Goal: Information Seeking & Learning: Find specific fact

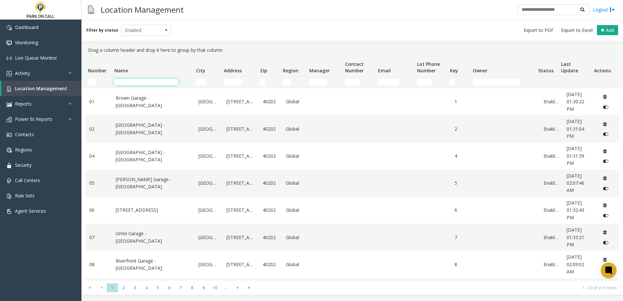
drag, startPoint x: 0, startPoint y: 0, endPoint x: 149, endPoint y: 81, distance: 169.3
click at [149, 81] on input "Name Filter" at bounding box center [146, 82] width 64 height 7
click at [144, 81] on input "Name Filter" at bounding box center [146, 82] width 64 height 7
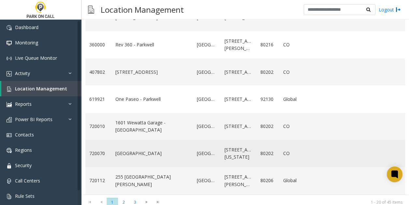
scroll to position [90, 0]
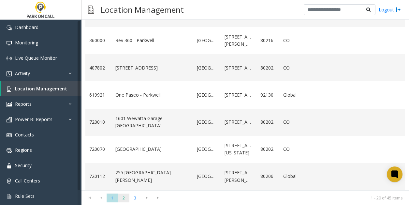
type input "********"
click at [123, 200] on span "2" at bounding box center [123, 197] width 11 height 9
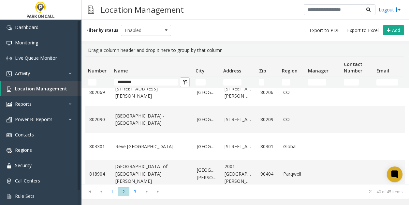
scroll to position [452, 0]
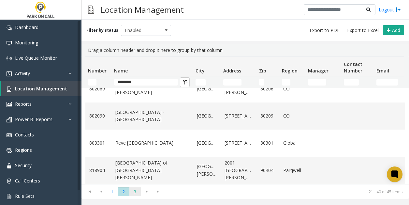
click at [137, 194] on span "3" at bounding box center [134, 191] width 11 height 9
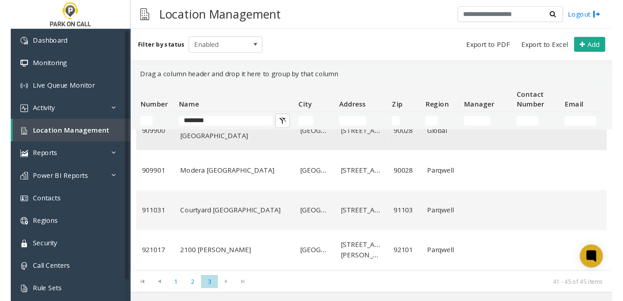
scroll to position [45, 0]
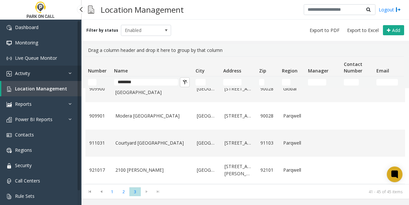
click at [27, 71] on span "Activity" at bounding box center [22, 73] width 15 height 6
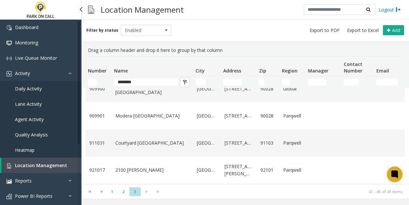
click at [27, 91] on span "Daily Activity" at bounding box center [28, 88] width 27 height 6
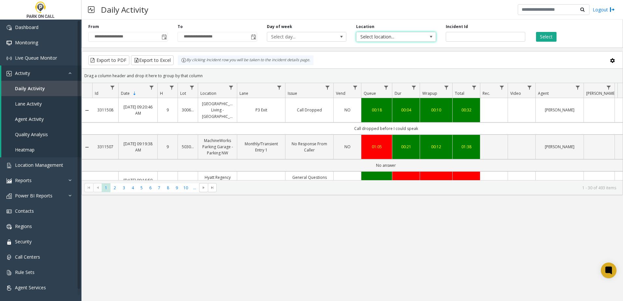
click at [393, 35] on span "Select location..." at bounding box center [387, 36] width 63 height 9
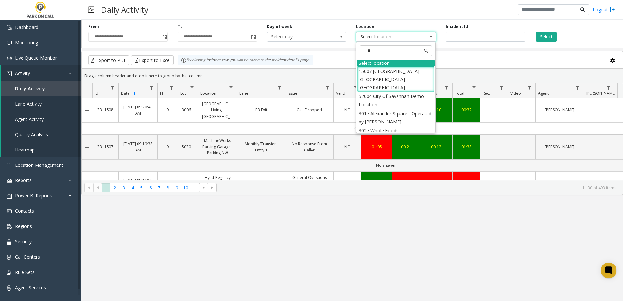
type input "***"
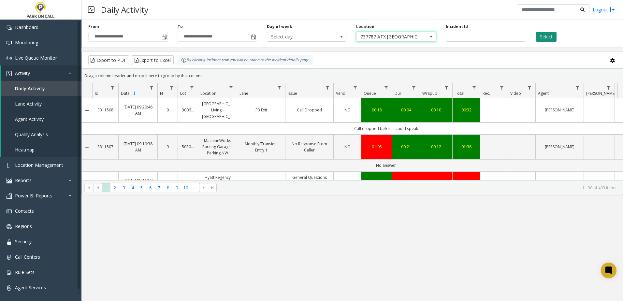
click at [544, 37] on button "Select" at bounding box center [546, 37] width 21 height 10
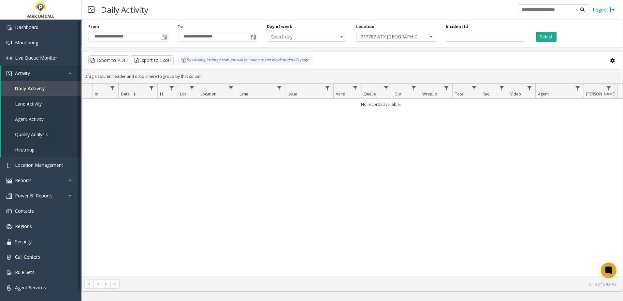
click at [164, 37] on span "Toggle popup" at bounding box center [164, 37] width 5 height 5
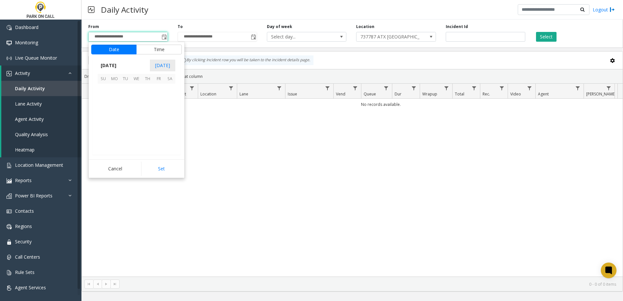
scroll to position [116876, 0]
click at [119, 124] on span "22" at bounding box center [114, 122] width 11 height 11
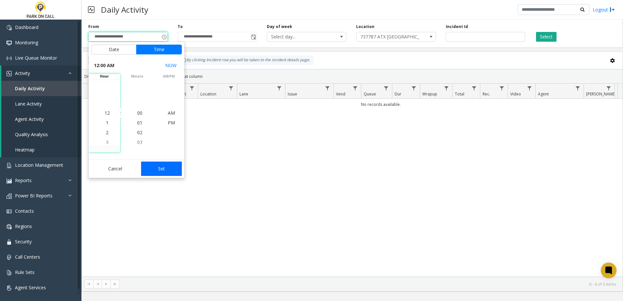
click at [160, 162] on button "Set" at bounding box center [161, 169] width 41 height 14
type input "**********"
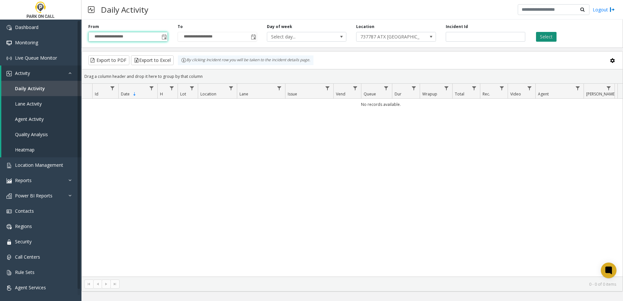
click at [552, 37] on button "Select" at bounding box center [546, 37] width 21 height 10
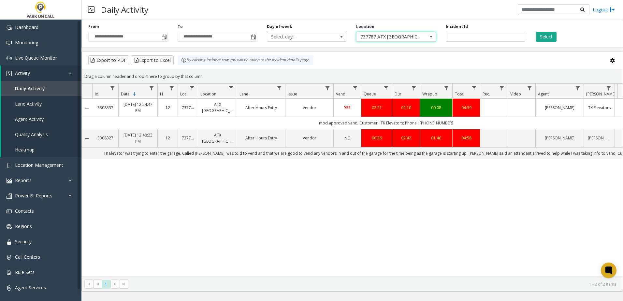
click at [391, 37] on span "737787 ATX [GEOGRAPHIC_DATA]" at bounding box center [387, 36] width 63 height 9
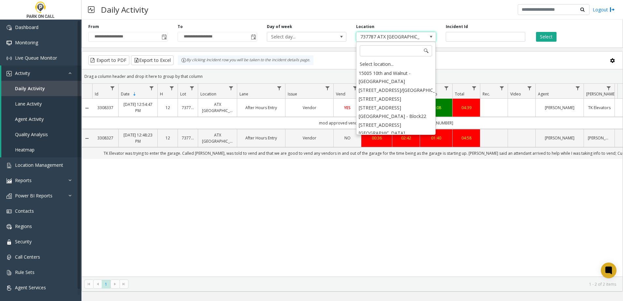
scroll to position [3981, 0]
click at [390, 51] on input at bounding box center [396, 50] width 72 height 11
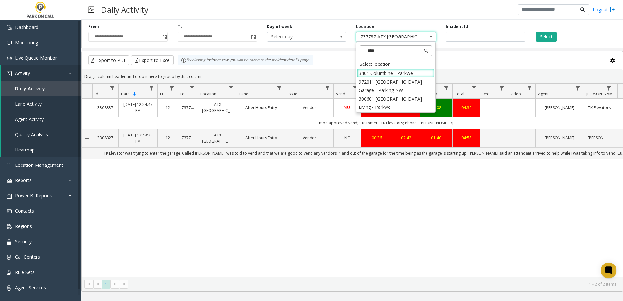
type input "*****"
click at [393, 104] on li "300601 [GEOGRAPHIC_DATA] Living - Parkwell" at bounding box center [396, 102] width 78 height 17
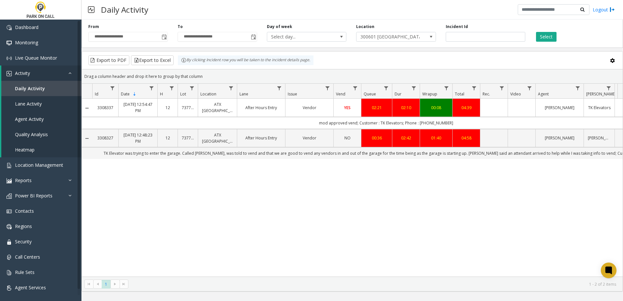
click at [556, 35] on div "Select" at bounding box center [574, 33] width 89 height 18
click at [553, 35] on button "Select" at bounding box center [546, 37] width 21 height 10
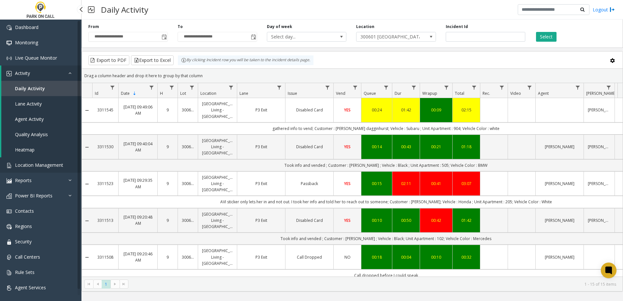
click at [51, 167] on span "Location Management" at bounding box center [39, 165] width 48 height 6
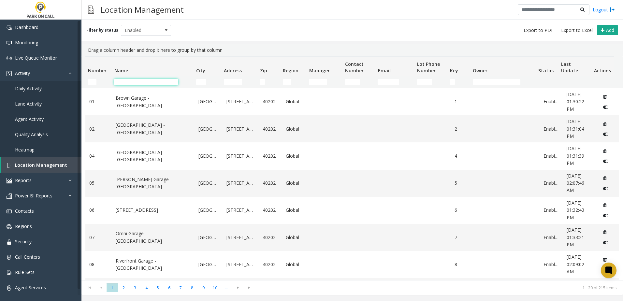
click at [130, 81] on input "Name Filter" at bounding box center [146, 82] width 64 height 7
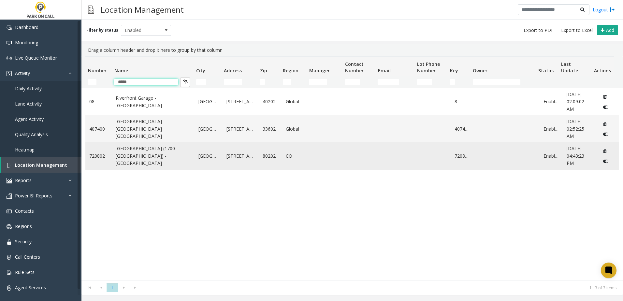
type input "*****"
click at [544, 156] on link "Enabled" at bounding box center [550, 155] width 15 height 7
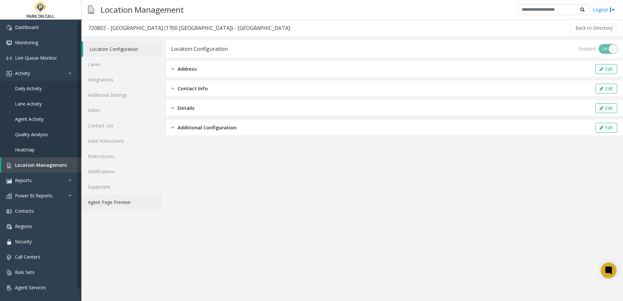
click at [95, 202] on link "Agent Page Preview" at bounding box center [121, 201] width 81 height 15
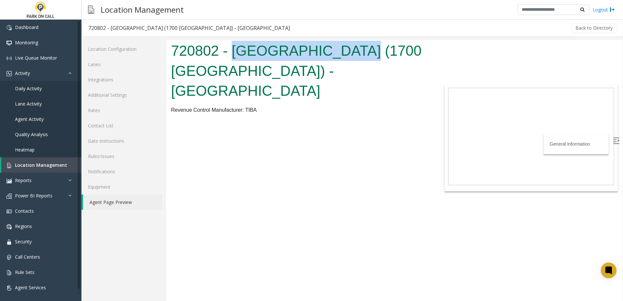
drag, startPoint x: 235, startPoint y: 51, endPoint x: 347, endPoint y: 48, distance: 112.4
click at [347, 48] on h1 "720802 - [GEOGRAPHIC_DATA] (1700 [GEOGRAPHIC_DATA]) - [GEOGRAPHIC_DATA]" at bounding box center [299, 71] width 256 height 60
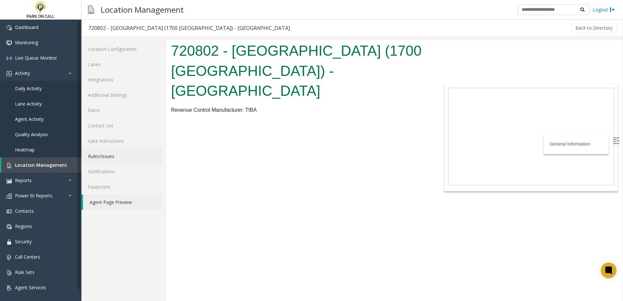
click at [119, 156] on link "Rules/Issues" at bounding box center [121, 155] width 81 height 15
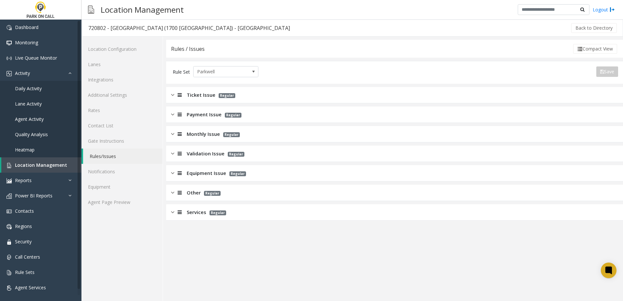
click at [201, 98] on span "Ticket Issue" at bounding box center [201, 94] width 29 height 7
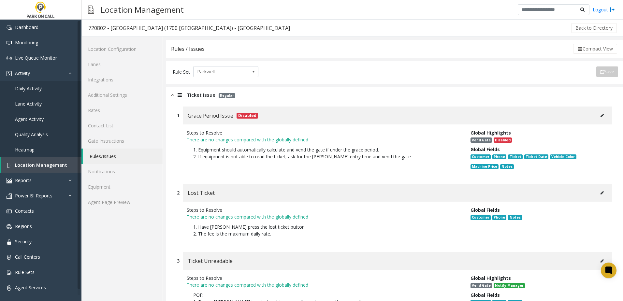
click at [200, 95] on span "Ticket Issue" at bounding box center [201, 94] width 29 height 7
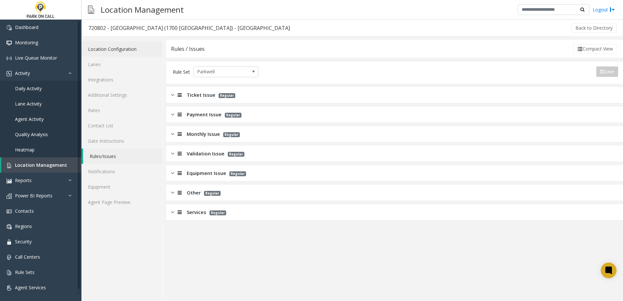
click at [113, 45] on link "Location Configuration" at bounding box center [121, 48] width 81 height 15
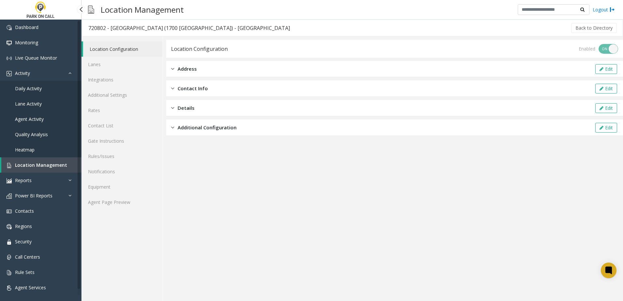
click at [24, 166] on span "Location Management" at bounding box center [41, 165] width 52 height 6
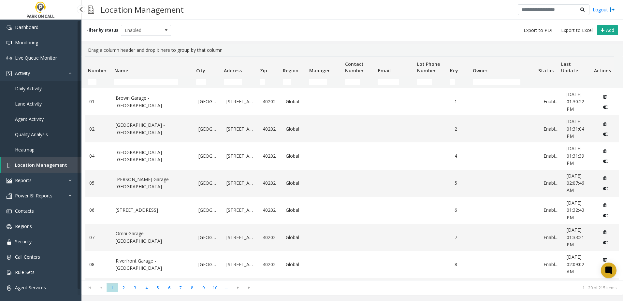
click at [34, 89] on span "Daily Activity" at bounding box center [28, 88] width 27 height 6
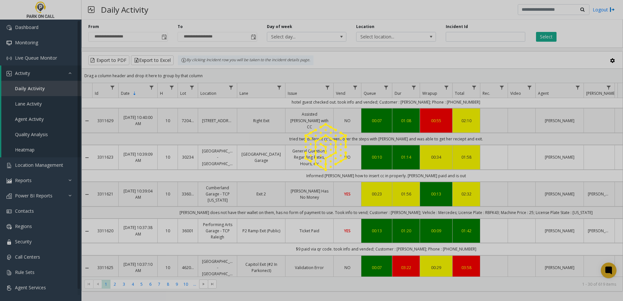
scroll to position [228, 0]
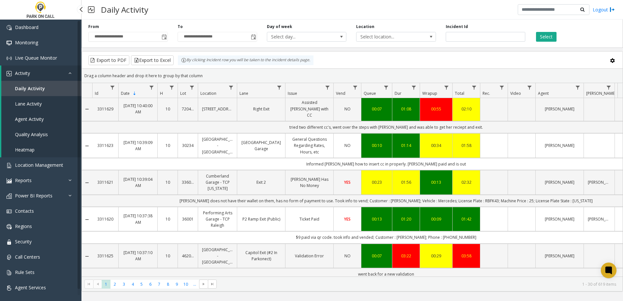
click at [38, 121] on span "Agent Activity" at bounding box center [29, 119] width 29 height 6
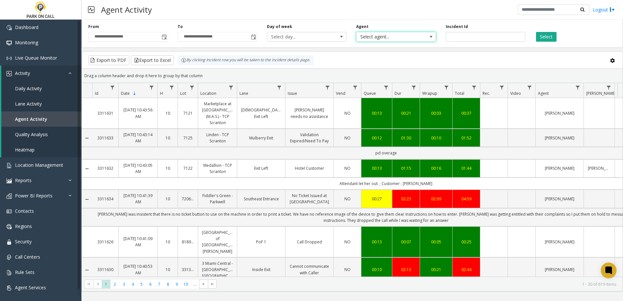
click at [375, 35] on span "Select agent..." at bounding box center [387, 36] width 63 height 9
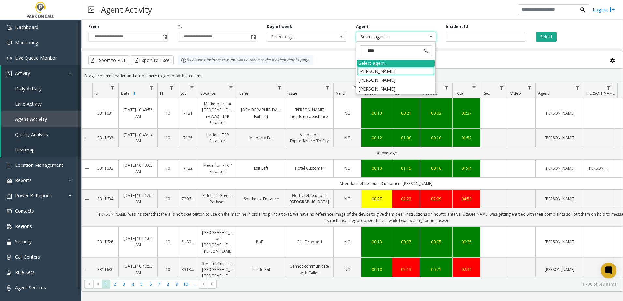
type input "*****"
click at [386, 75] on li "[PERSON_NAME]" at bounding box center [396, 71] width 78 height 9
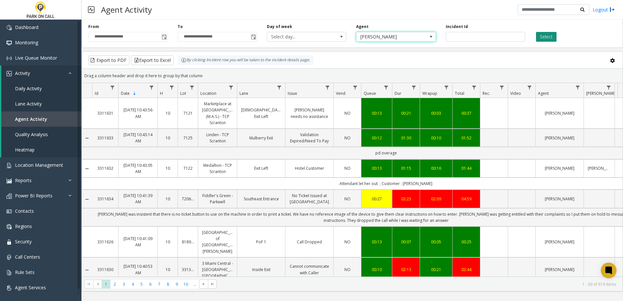
click at [542, 35] on button "Select" at bounding box center [546, 37] width 21 height 10
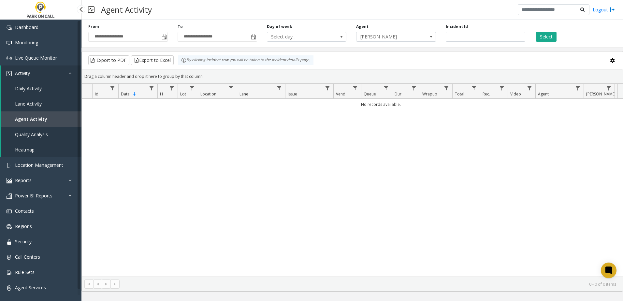
click at [31, 89] on span "Daily Activity" at bounding box center [28, 88] width 27 height 6
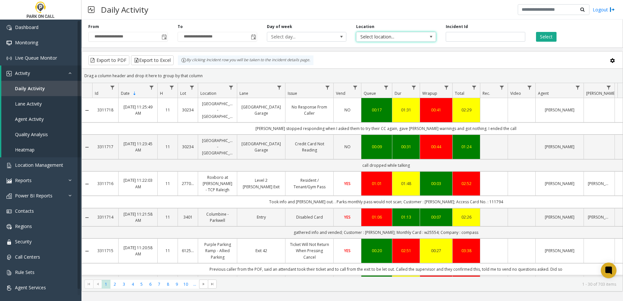
click at [385, 41] on span "Select location..." at bounding box center [387, 36] width 63 height 9
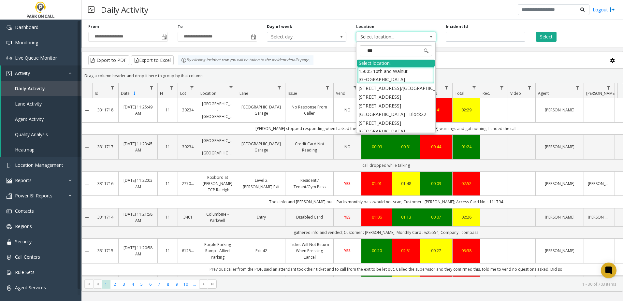
type input "****"
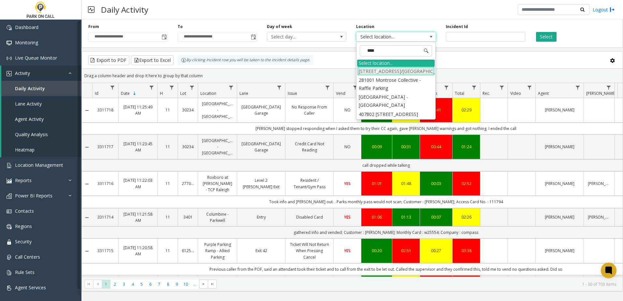
scroll to position [11, 0]
click at [402, 119] on li "407802 [STREET_ADDRESS]" at bounding box center [396, 114] width 78 height 9
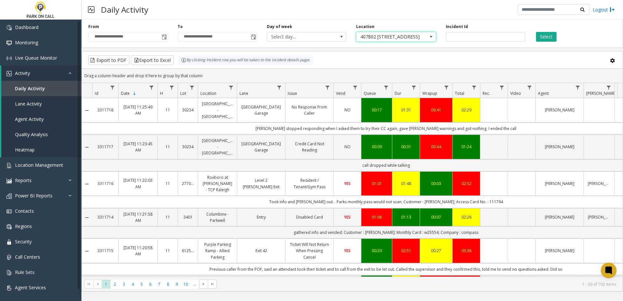
click at [557, 37] on div "Select" at bounding box center [574, 33] width 89 height 18
click at [548, 38] on button "Select" at bounding box center [546, 37] width 21 height 10
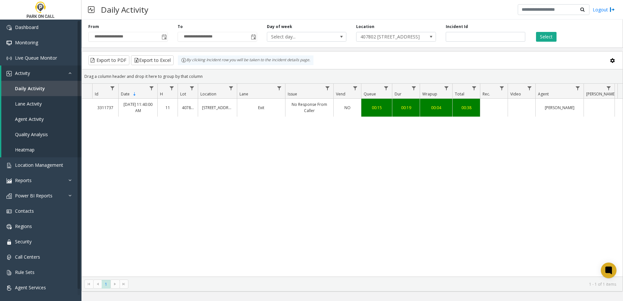
drag, startPoint x: 194, startPoint y: 151, endPoint x: 177, endPoint y: 65, distance: 87.6
click at [194, 151] on div "3311737 [DATE] 11:40:00 AM 11 407802 [STREET_ADDRESS][GEOGRAPHIC_DATA] - Parkwe…" at bounding box center [352, 188] width 541 height 178
click at [473, 31] on div "Incident Id" at bounding box center [485, 33] width 89 height 18
click at [473, 33] on input "number" at bounding box center [484, 37] width 79 height 10
paste input "*******"
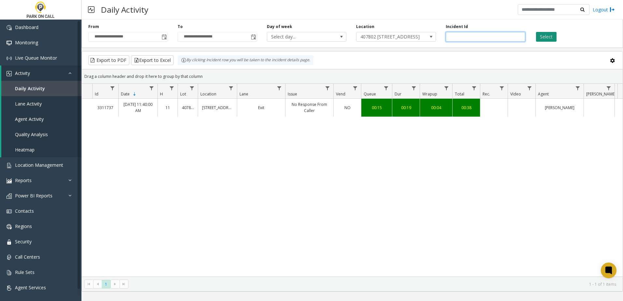
type input "*******"
click at [541, 36] on button "Select" at bounding box center [546, 37] width 21 height 10
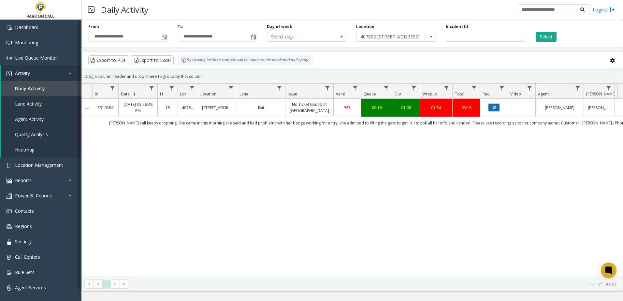
click at [490, 111] on button "Data table" at bounding box center [493, 108] width 11 height 8
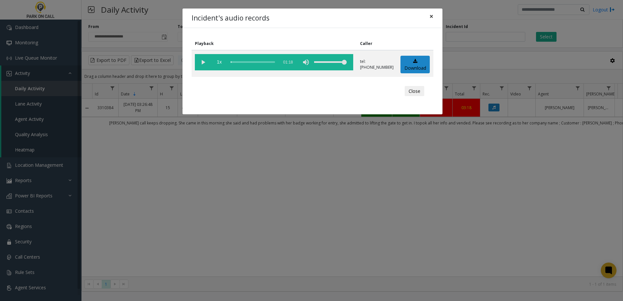
click at [433, 16] on button "×" at bounding box center [431, 16] width 13 height 16
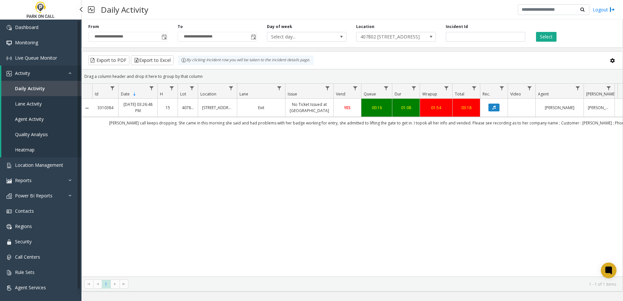
click at [37, 117] on span "Agent Activity" at bounding box center [29, 119] width 29 height 6
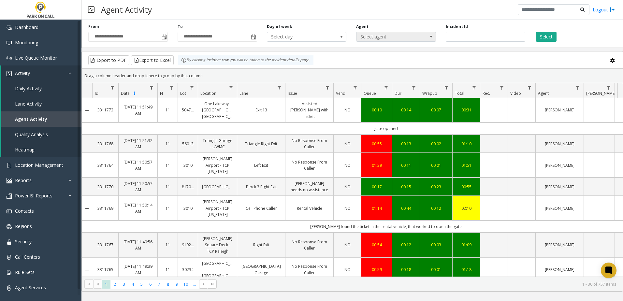
click at [395, 35] on span "Select agent..." at bounding box center [387, 36] width 63 height 9
type input "*****"
click at [391, 72] on li "[PERSON_NAME]" at bounding box center [396, 71] width 78 height 9
click at [562, 32] on div "Select" at bounding box center [574, 33] width 89 height 18
click at [550, 35] on button "Select" at bounding box center [546, 37] width 21 height 10
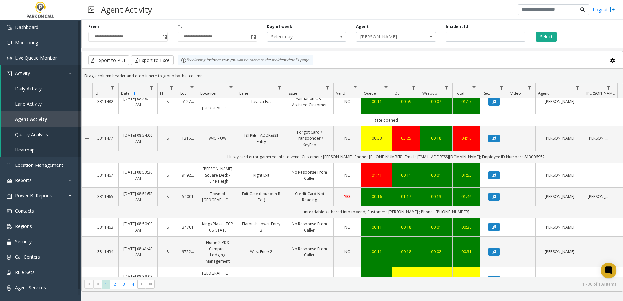
scroll to position [824, 0]
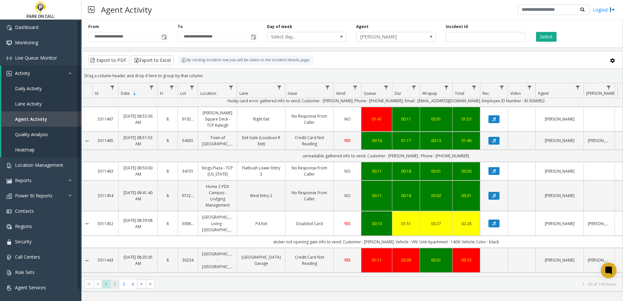
click at [116, 284] on span "2" at bounding box center [114, 284] width 9 height 9
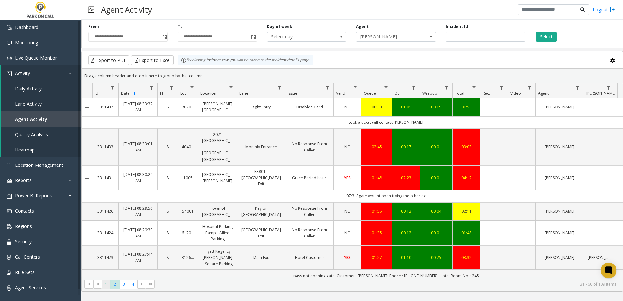
click at [107, 283] on span "1" at bounding box center [106, 284] width 9 height 9
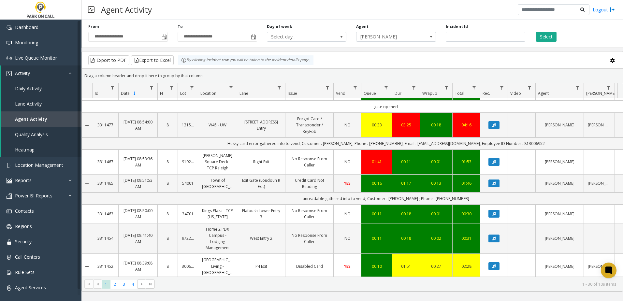
scroll to position [824, 0]
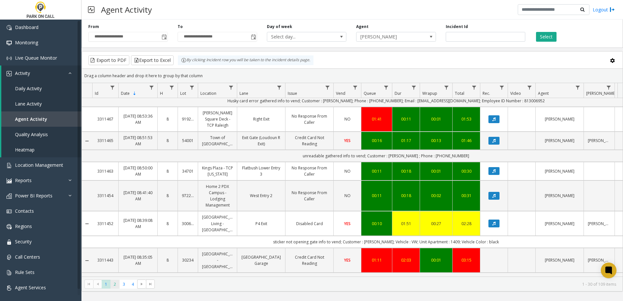
click at [116, 287] on span "2" at bounding box center [114, 284] width 9 height 9
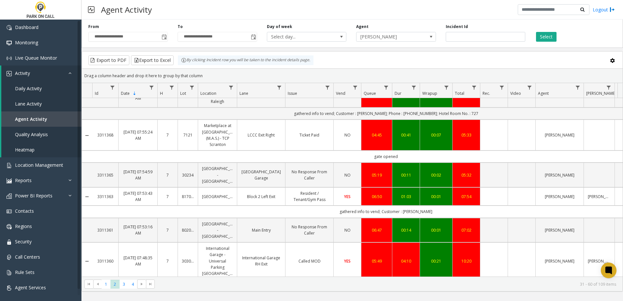
scroll to position [619, 0]
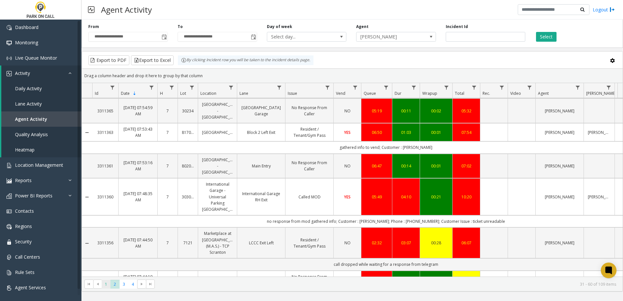
click at [106, 286] on span "1" at bounding box center [106, 284] width 9 height 9
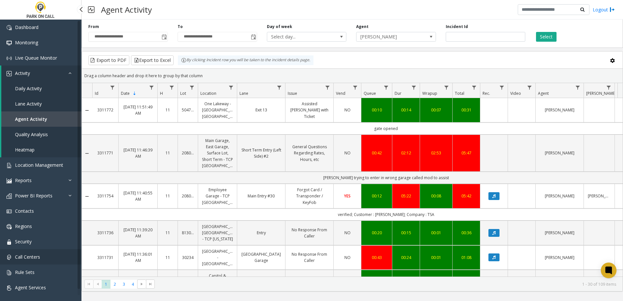
click at [19, 249] on link "Call Centers" at bounding box center [40, 256] width 81 height 15
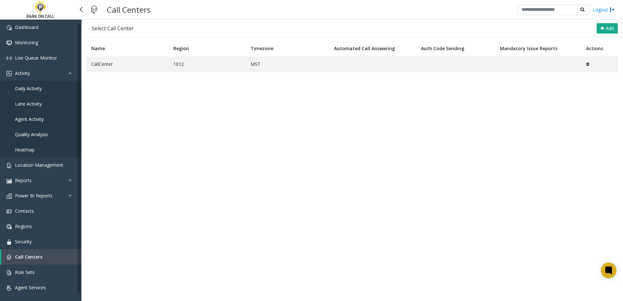
scroll to position [4, 0]
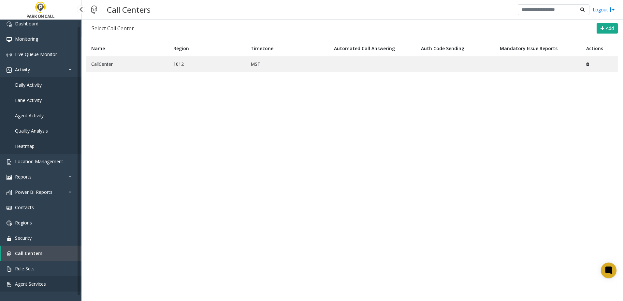
click at [34, 288] on link "Agent Services" at bounding box center [40, 283] width 81 height 15
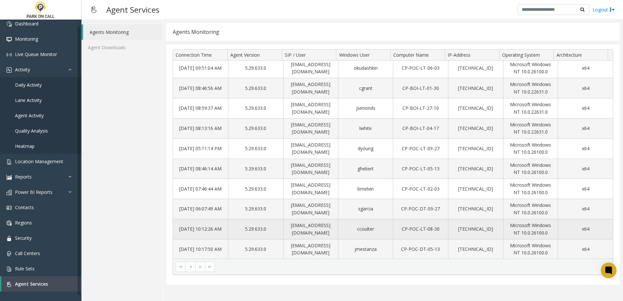
scroll to position [3, 0]
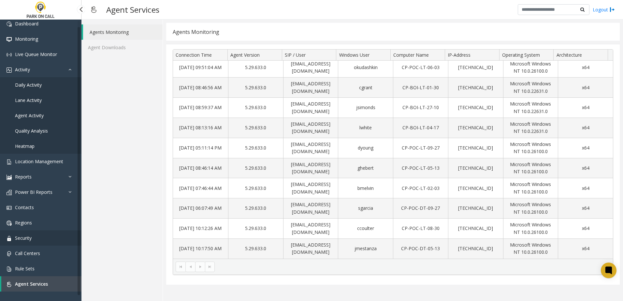
click at [55, 235] on link "Security" at bounding box center [40, 237] width 81 height 15
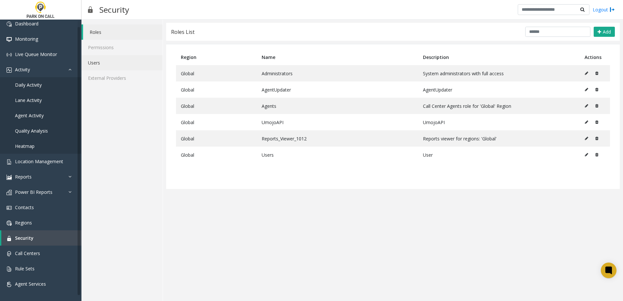
click at [125, 64] on link "Users" at bounding box center [121, 62] width 81 height 15
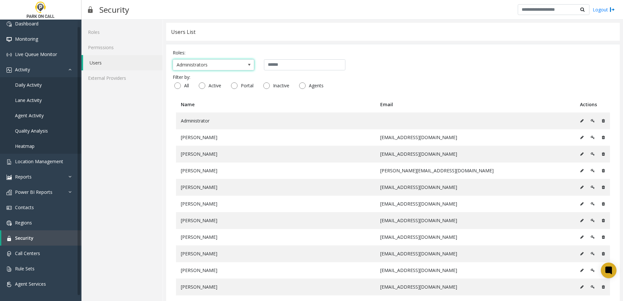
click at [211, 66] on span "Administrators" at bounding box center [205, 65] width 64 height 10
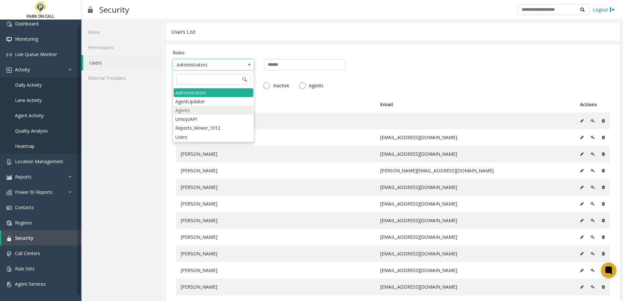
click at [207, 114] on li "Agents" at bounding box center [213, 110] width 79 height 9
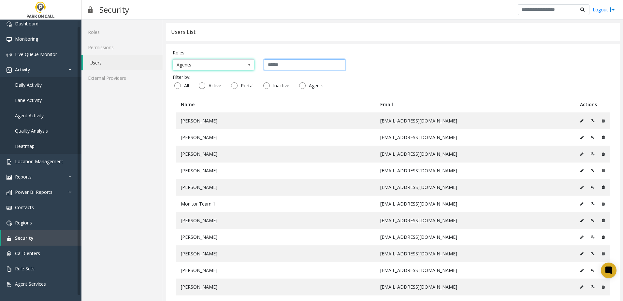
click at [290, 64] on input "text" at bounding box center [304, 64] width 81 height 11
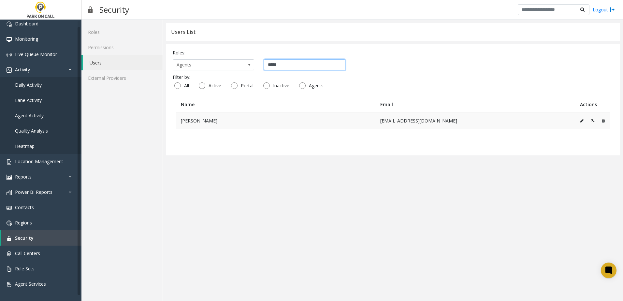
type input "*****"
click at [582, 118] on button at bounding box center [583, 121] width 7 height 10
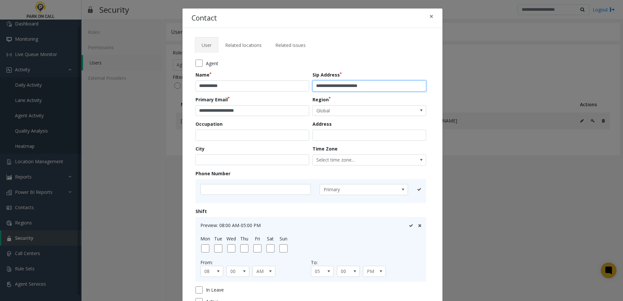
drag, startPoint x: 382, startPoint y: 86, endPoint x: 275, endPoint y: 91, distance: 106.9
click at [276, 91] on form "**********" at bounding box center [312, 185] width 234 height 250
click at [373, 15] on div "Contact ×" at bounding box center [312, 18] width 260 height 20
click at [430, 16] on span "×" at bounding box center [431, 16] width 4 height 9
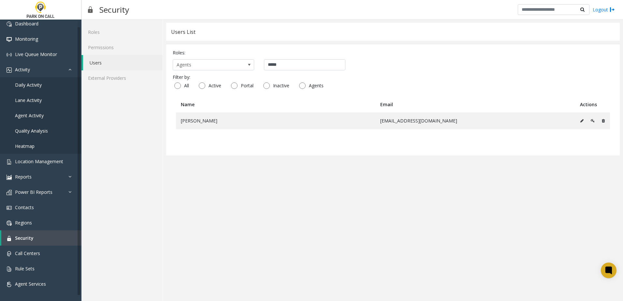
click at [386, 141] on table "Name Email Actions [PERSON_NAME] [EMAIL_ADDRESS][DOMAIN_NAME]" at bounding box center [393, 122] width 440 height 52
click at [369, 51] on div "Roles:" at bounding box center [393, 52] width 440 height 7
